Goal: Information Seeking & Learning: Learn about a topic

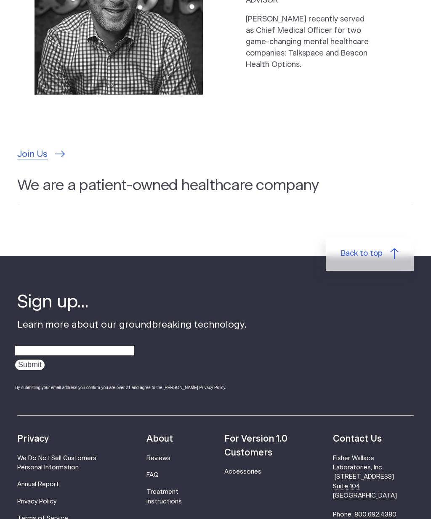
scroll to position [2539, 0]
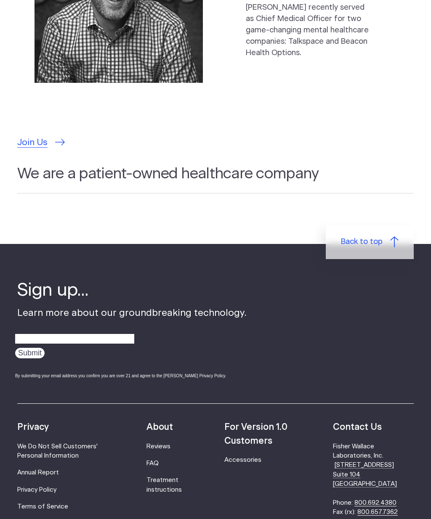
click at [161, 421] on ul "About Reviews FAQ Treatment instructions" at bounding box center [170, 478] width 48 height 115
click at [159, 460] on link "FAQ" at bounding box center [152, 463] width 12 height 6
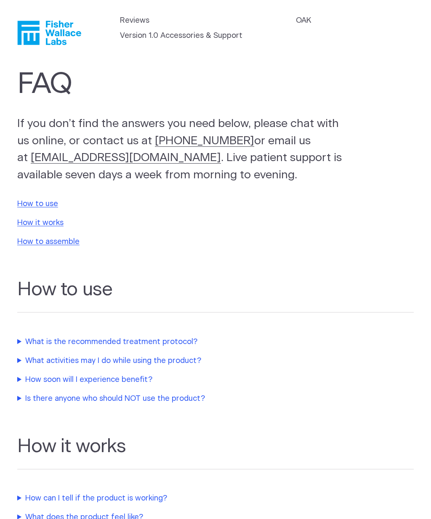
click at [24, 374] on summary "How soon will I experience benefit?" at bounding box center [193, 379] width 353 height 11
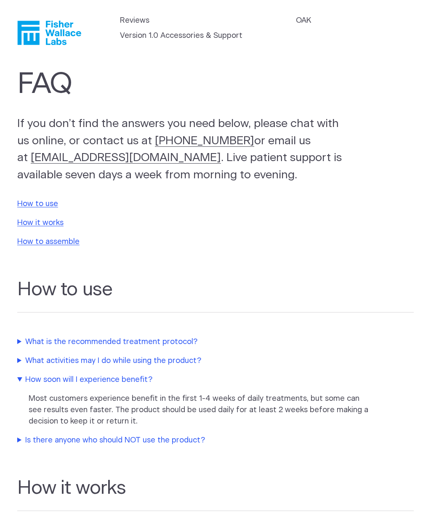
click at [26, 220] on link "How it works" at bounding box center [40, 223] width 46 height 8
click at [137, 360] on summary "What activities may I do while using the product?" at bounding box center [193, 360] width 353 height 11
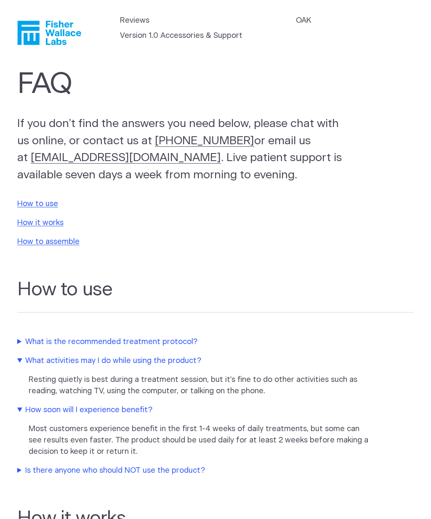
click at [140, 467] on summary "Is there anyone who should NOT use the product?" at bounding box center [193, 470] width 353 height 11
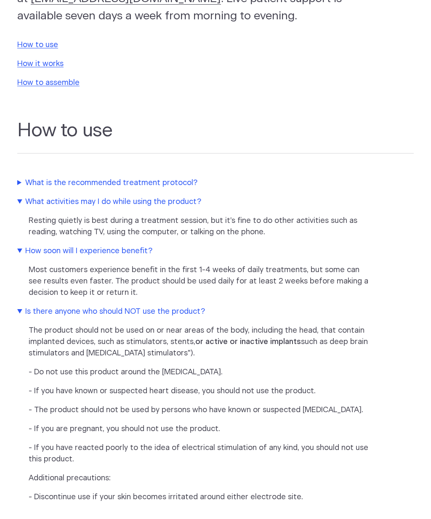
scroll to position [160, 0]
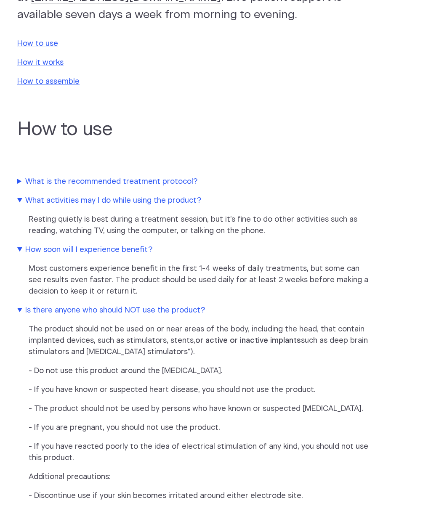
click at [162, 177] on summary "What is the recommended treatment protocol?" at bounding box center [193, 181] width 353 height 11
